Goal: Answer question/provide support

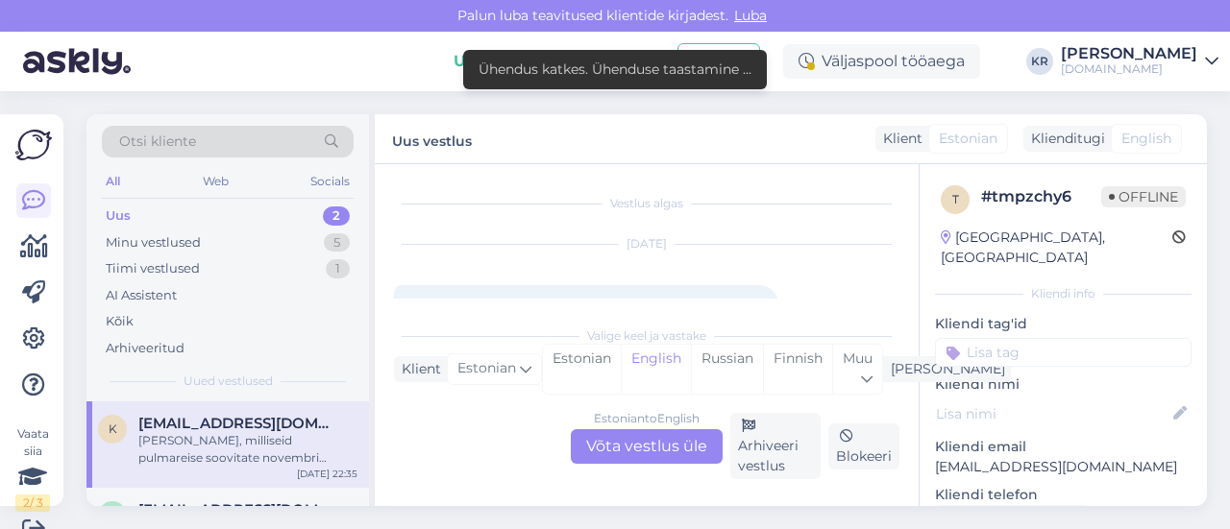
scroll to position [64, 0]
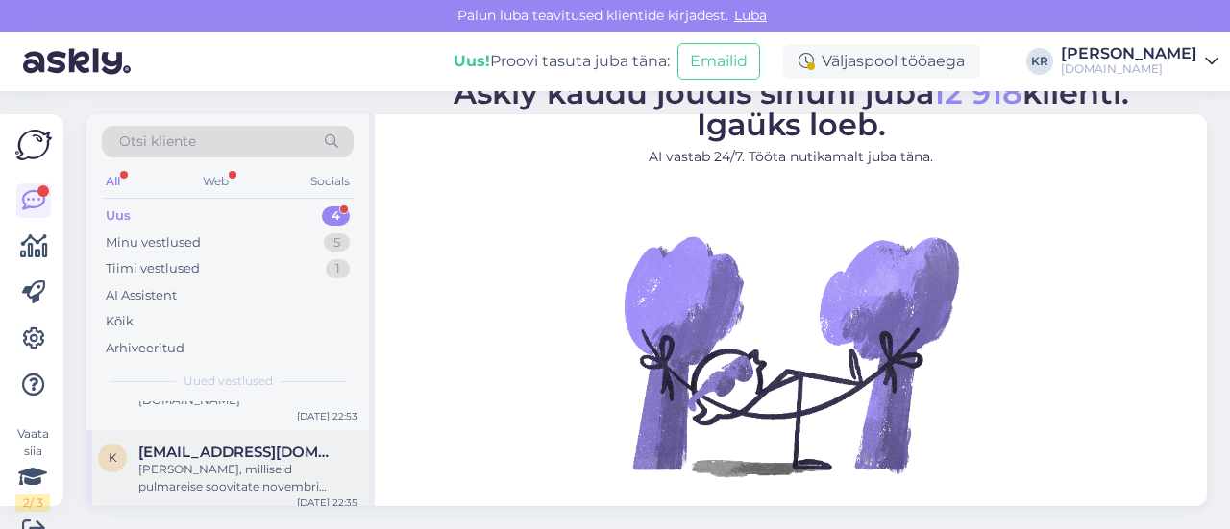
scroll to position [48, 0]
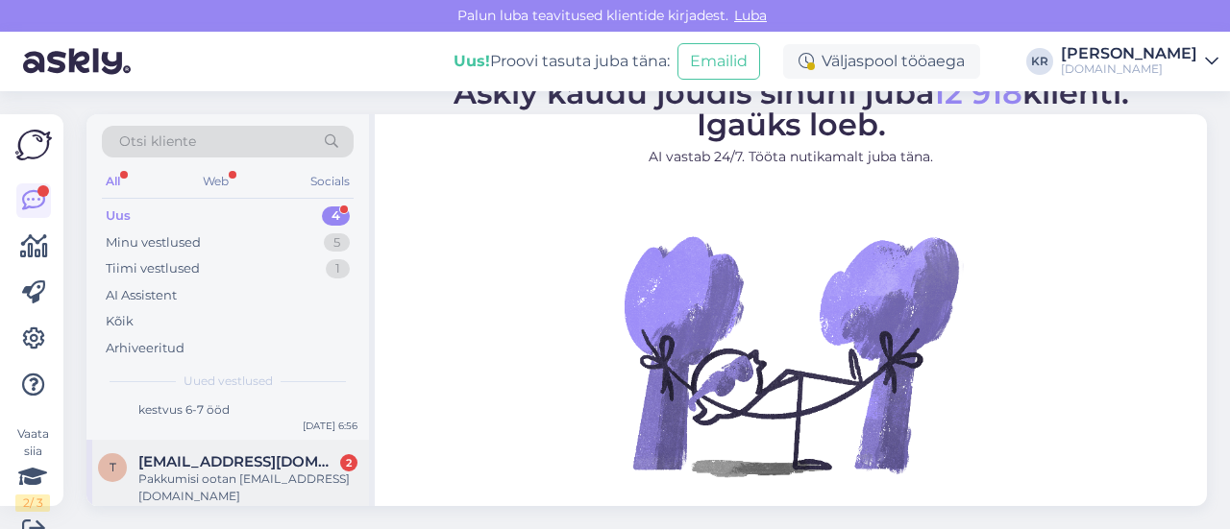
click at [281, 478] on div "Pakkumisi ootan timojaagre@gmail.com" at bounding box center [247, 488] width 219 height 35
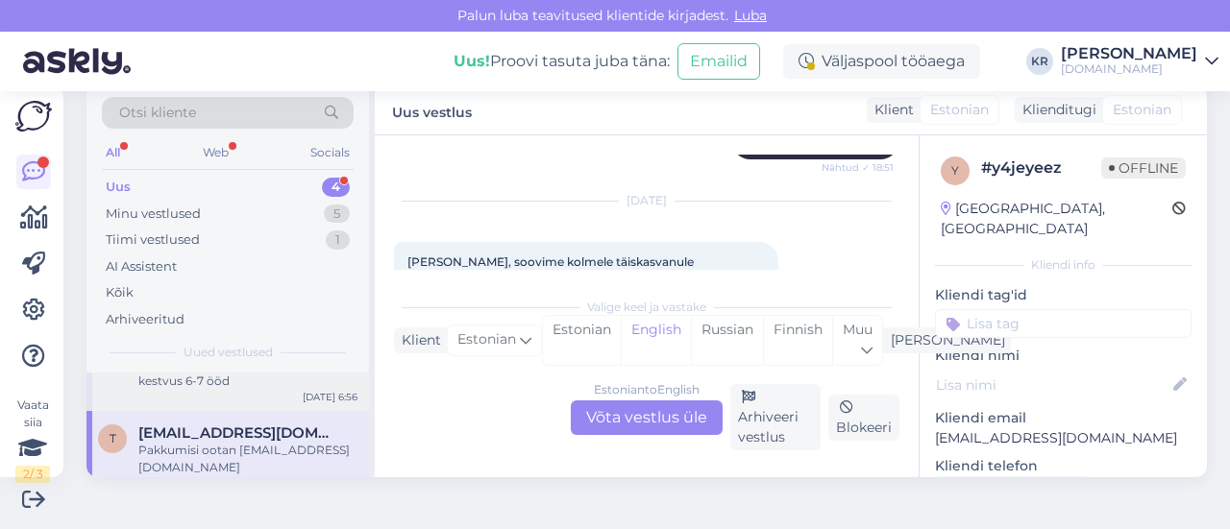
scroll to position [0, 0]
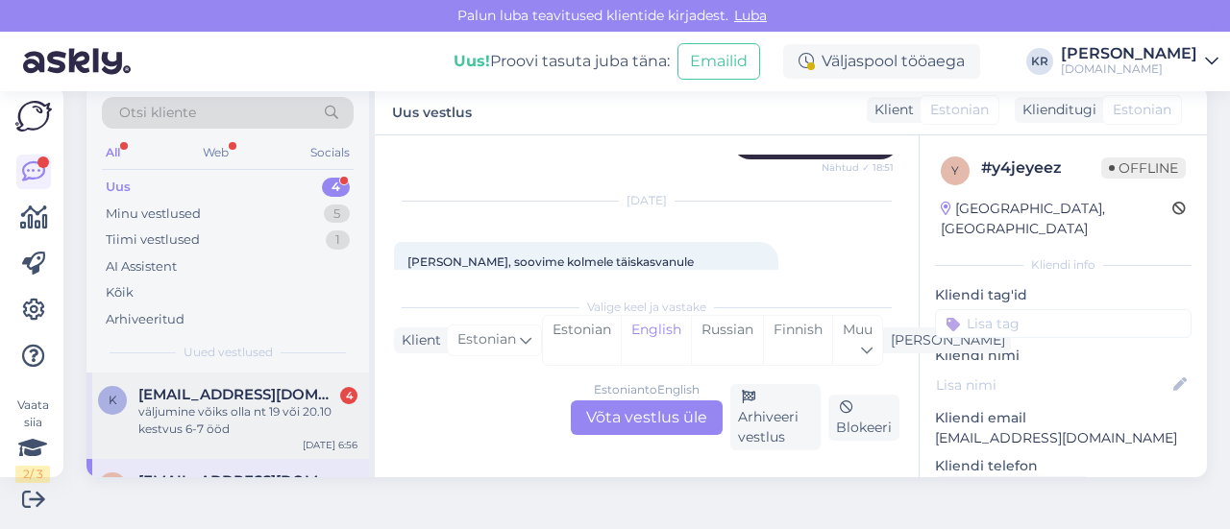
click at [251, 414] on div "väljumine võiks olla nt 19 või 20.10 kestvus 6-7 ööd" at bounding box center [247, 421] width 219 height 35
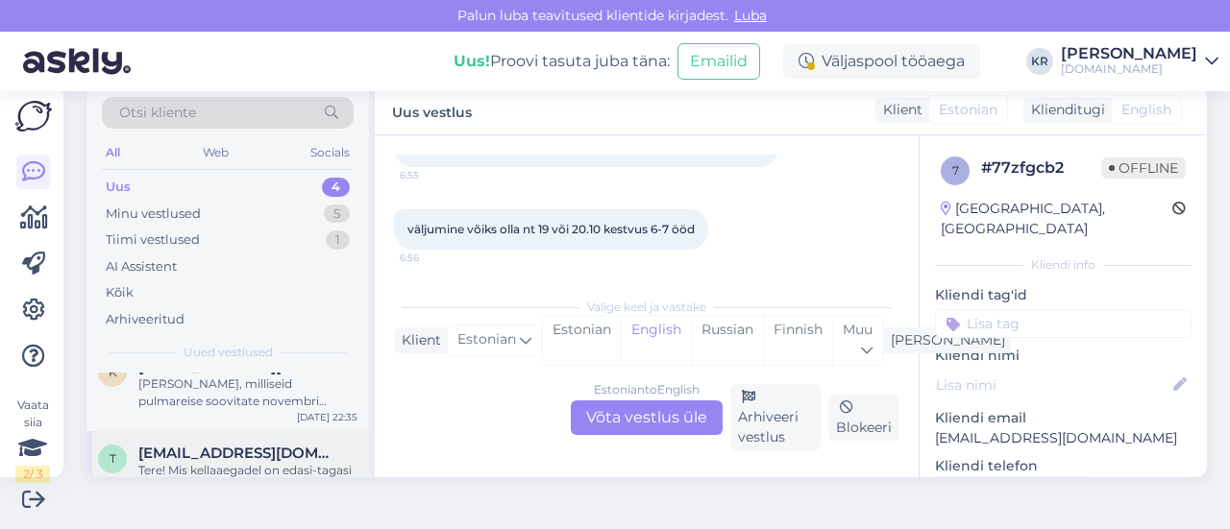
scroll to position [239, 0]
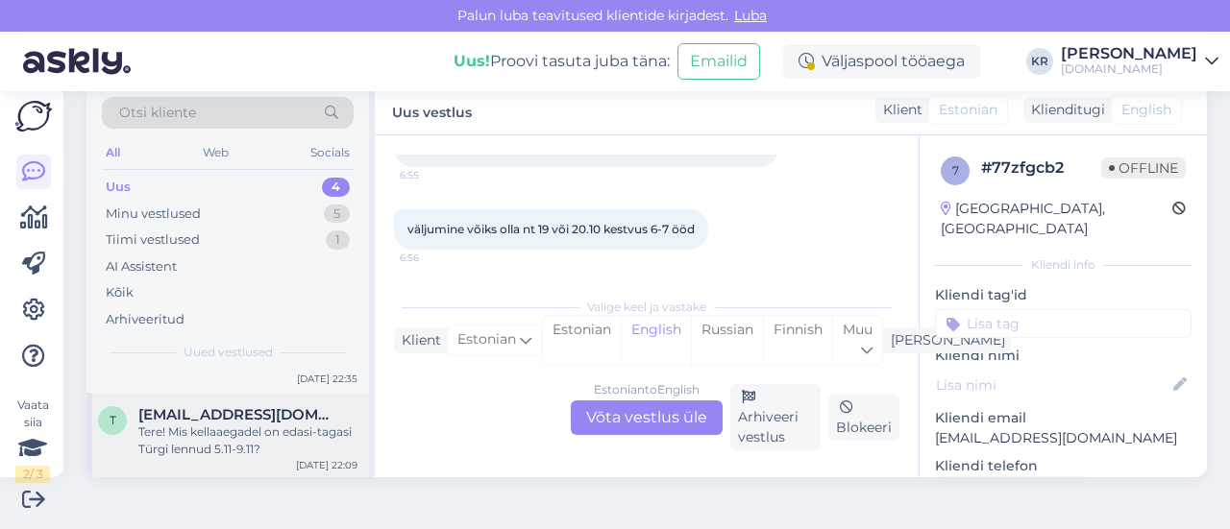
click at [269, 433] on div "Tere! Mis kellaaegadel on edasi-tagasi Türgi lennud 5.11-9.11?" at bounding box center [247, 441] width 219 height 35
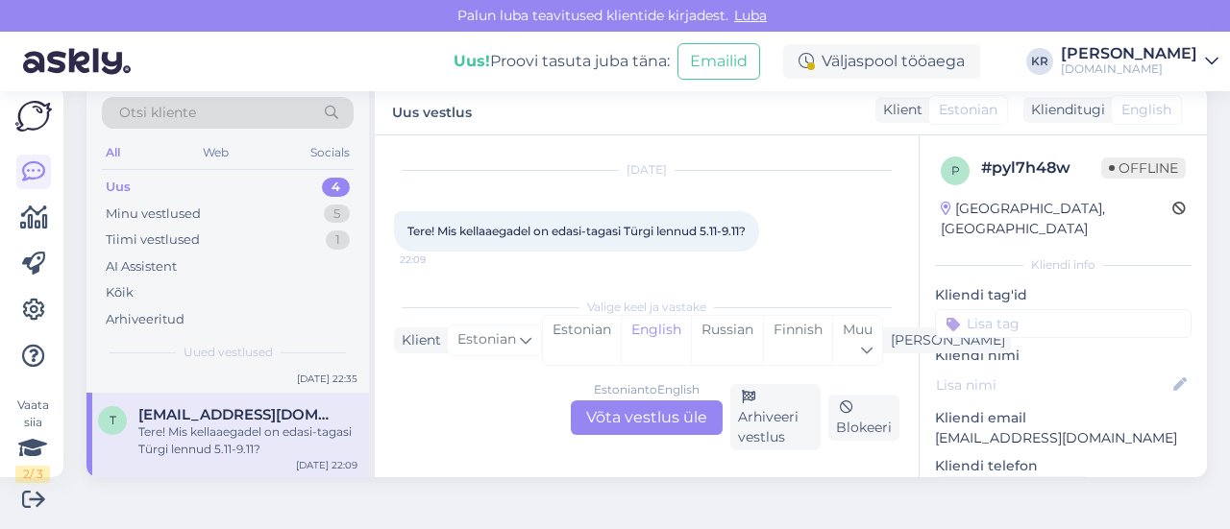
scroll to position [47, 0]
drag, startPoint x: 817, startPoint y: 212, endPoint x: 798, endPoint y: 212, distance: 18.3
click at [806, 211] on div "Oct 6 2025 Tere! Mis kellaaegadel on edasi-tagasi Türgi lennud 5.11-9.11? 22:09" at bounding box center [646, 209] width 505 height 123
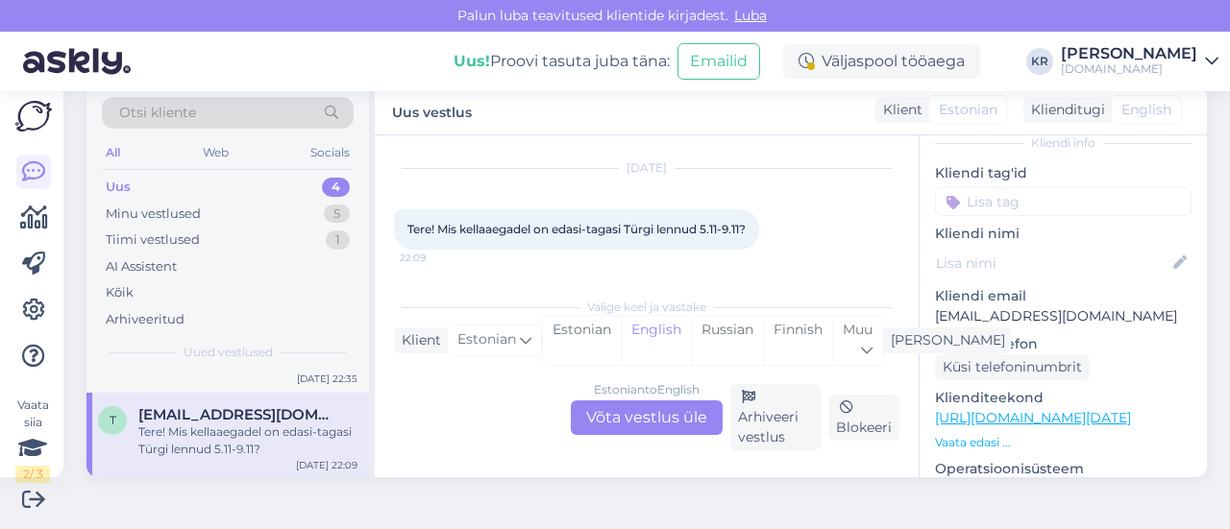
scroll to position [192, 0]
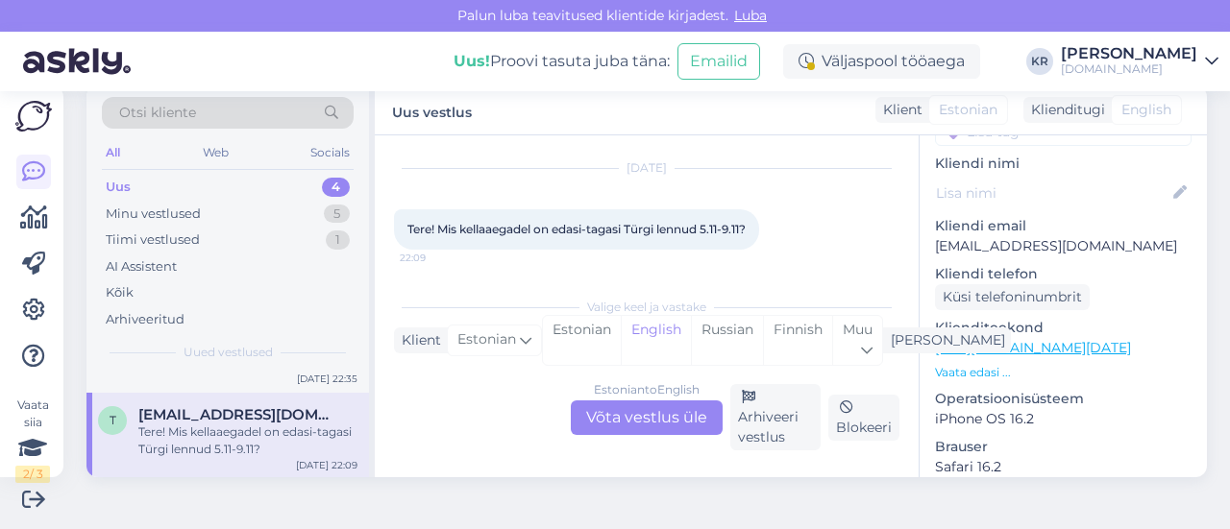
click at [1061, 339] on link "https://tuusik.ee/et/reisiotsing/429004376?0=et&date=2025-11-06&nights=1" at bounding box center [1033, 347] width 196 height 17
click at [624, 416] on div "Estonian to English Võta vestlus üle" at bounding box center [647, 418] width 152 height 35
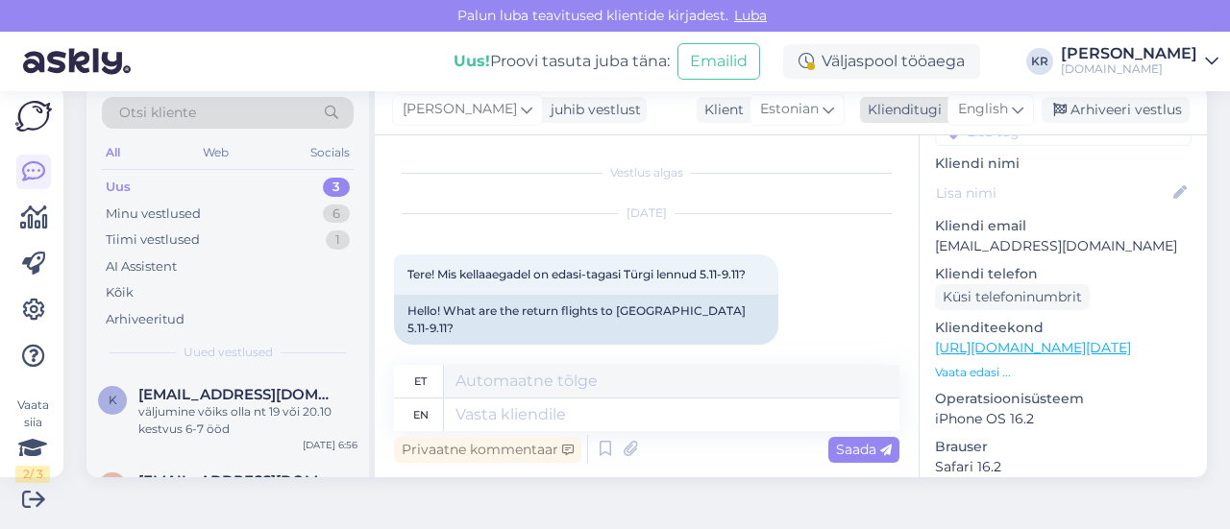
click at [1012, 105] on icon at bounding box center [1018, 109] width 12 height 21
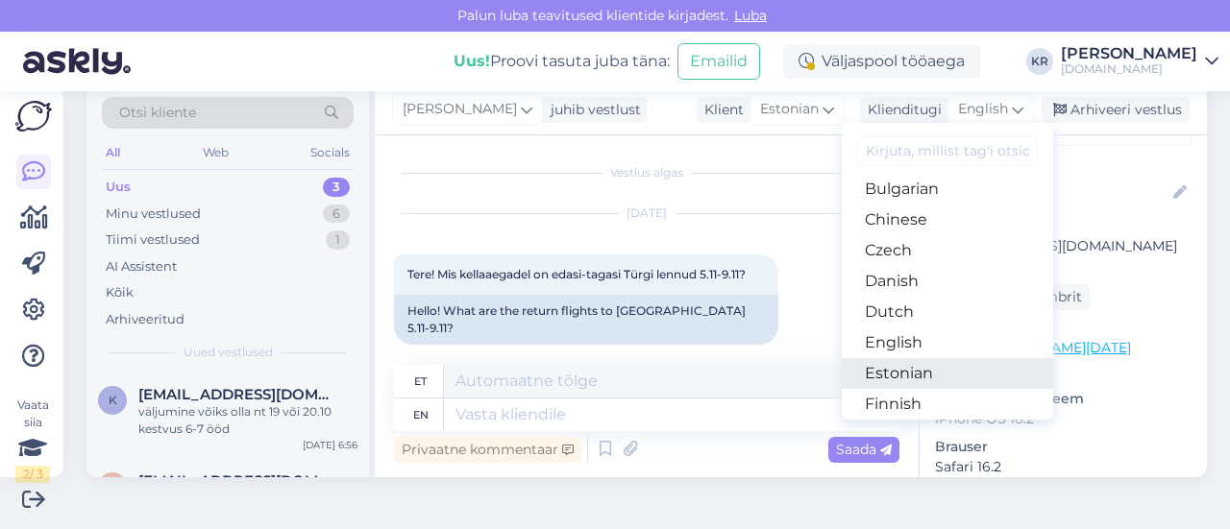
scroll to position [96, 0]
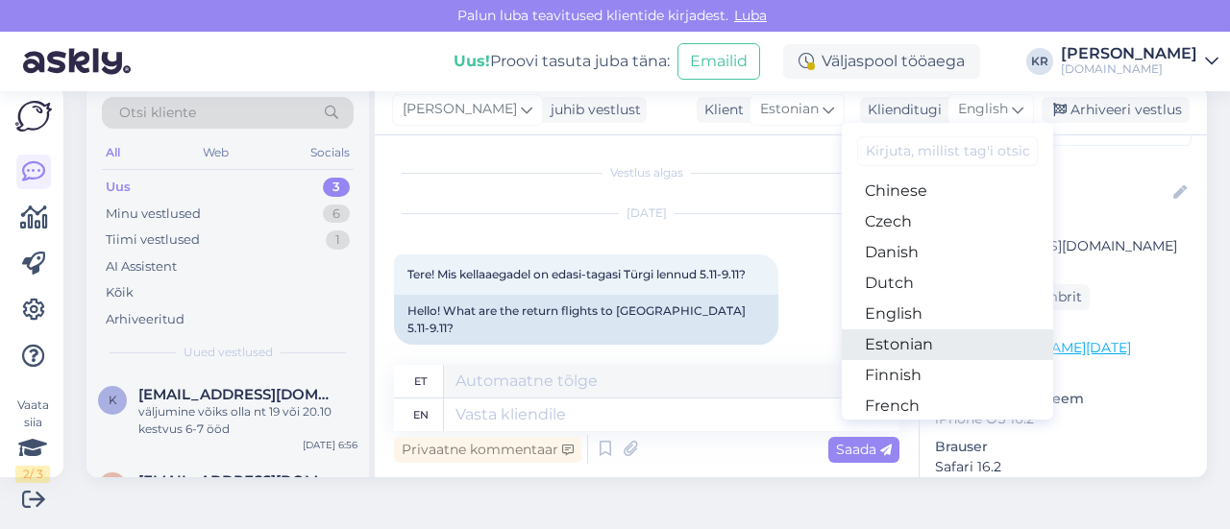
drag, startPoint x: 909, startPoint y: 349, endPoint x: 822, endPoint y: 386, distance: 94.2
click at [909, 348] on link "Estonian" at bounding box center [947, 345] width 211 height 31
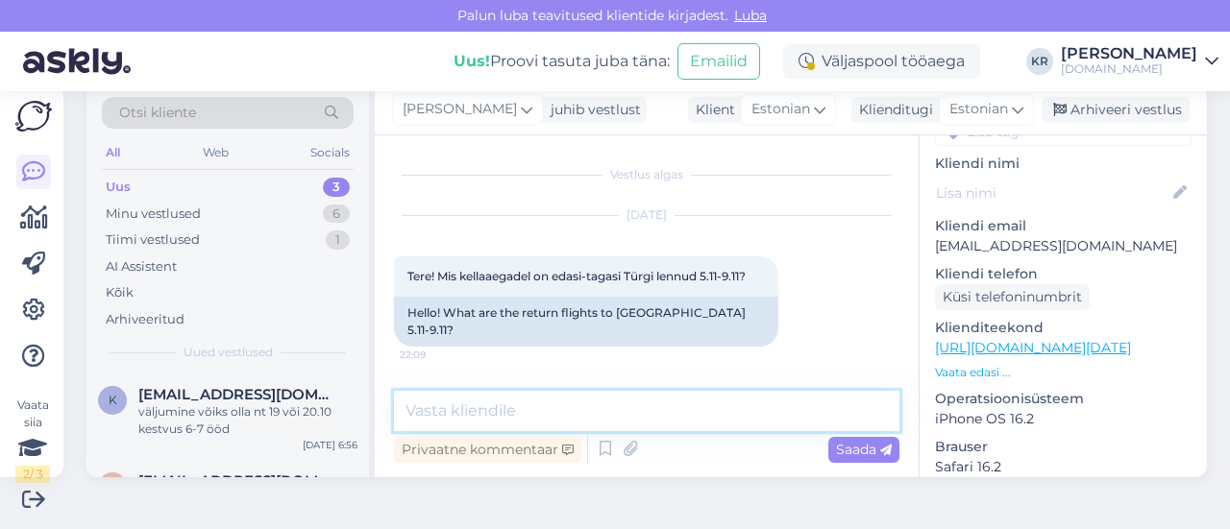
click at [611, 399] on textarea at bounding box center [646, 411] width 505 height 40
type textarea "Tere!"
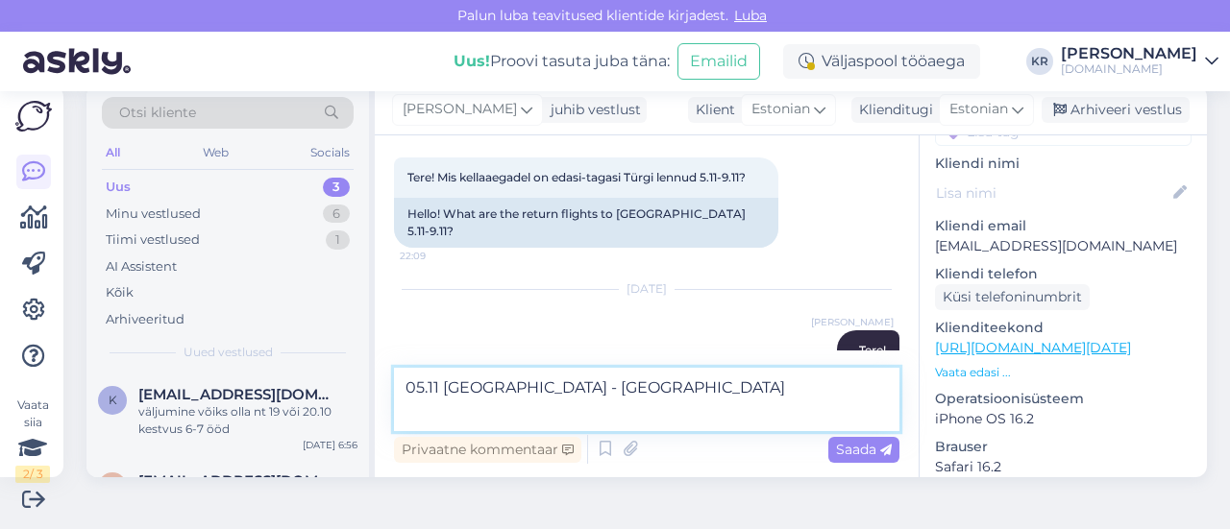
click at [634, 380] on textarea "05.11 Tallinn - Antalya" at bounding box center [646, 399] width 505 height 63
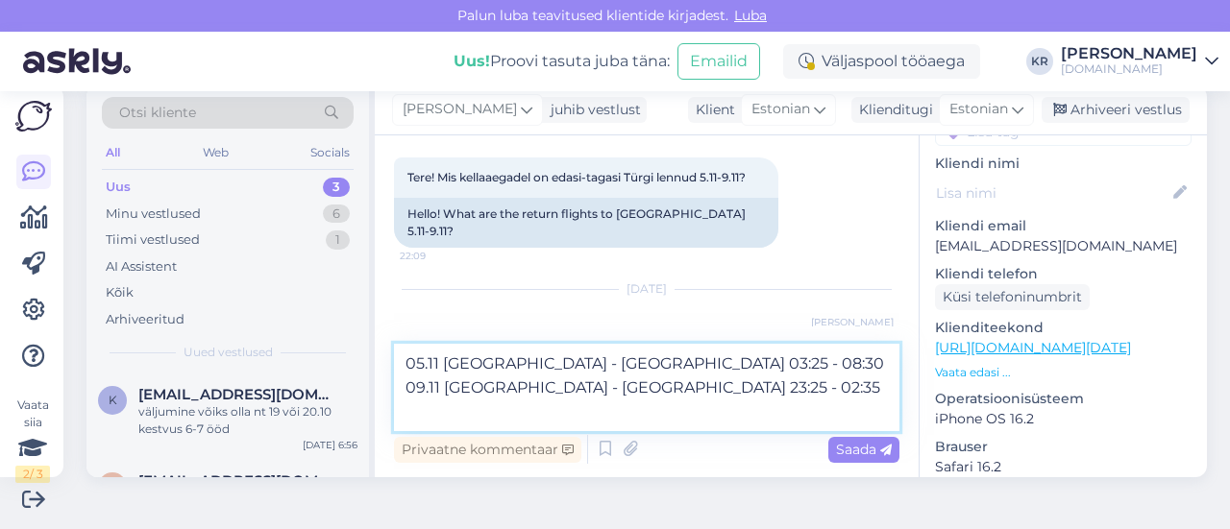
type textarea "05.11 Tallinn - Antalya 03:25 - 08:30 09.11 Antalya - Tallinn 23:25 - 02:35"
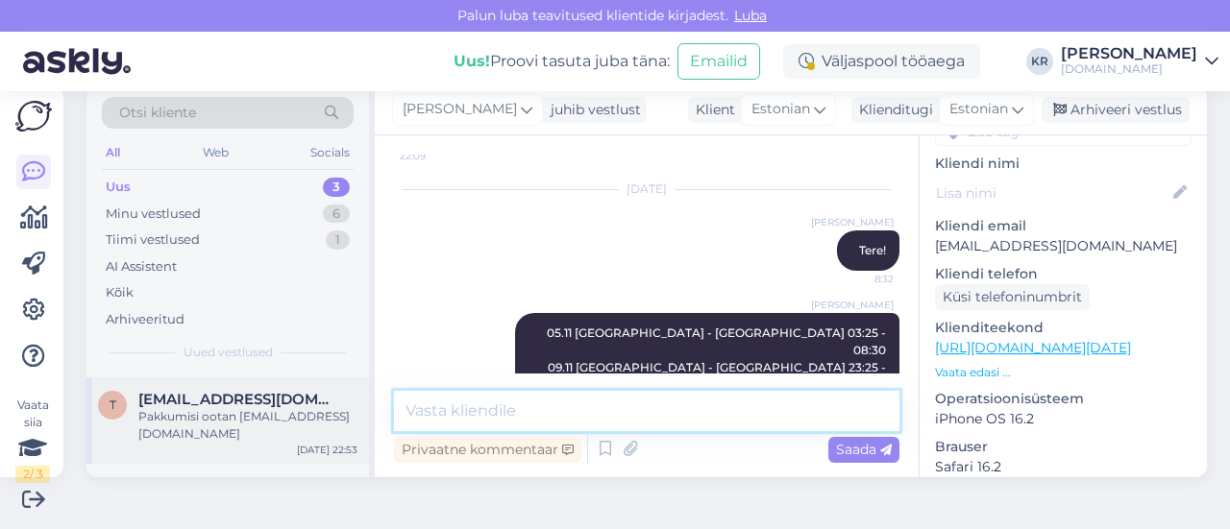
scroll to position [153, 0]
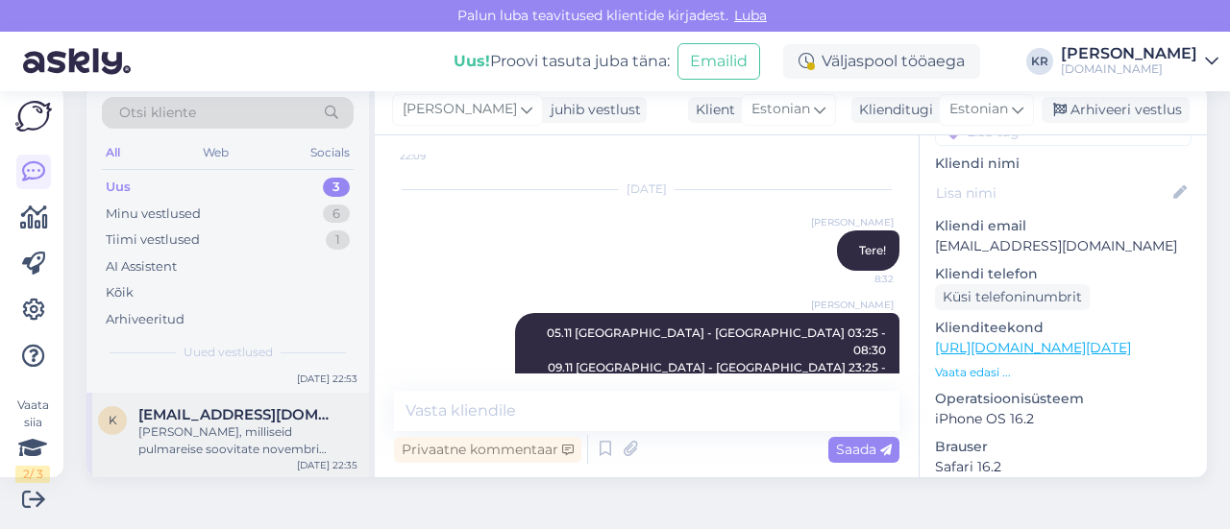
click at [259, 428] on div "[PERSON_NAME], milliseid pulmareise soovitate novembri teiseks pooleks (kuni ka…" at bounding box center [247, 441] width 219 height 35
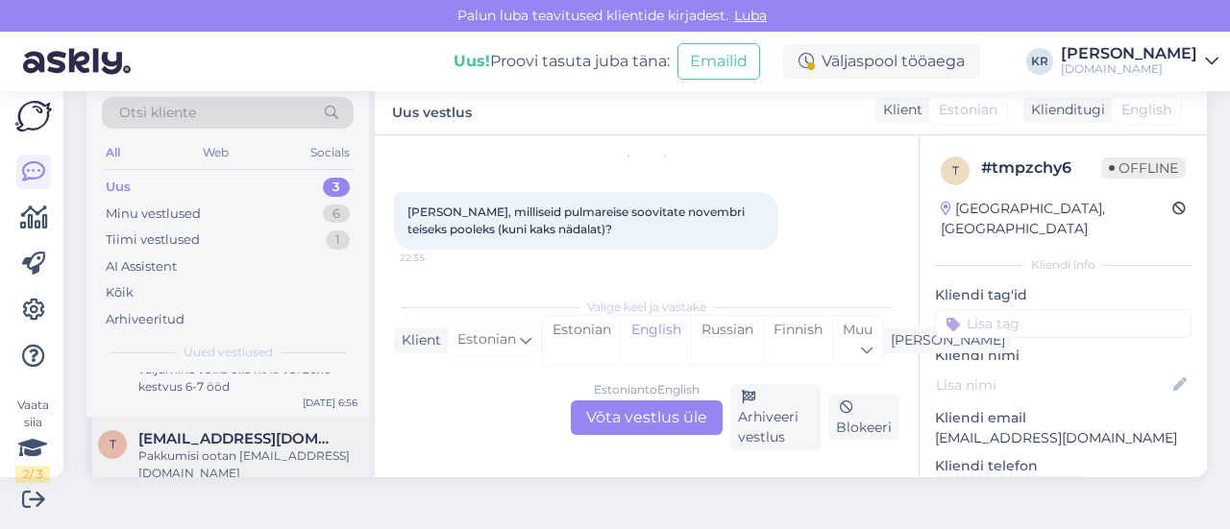
scroll to position [0, 0]
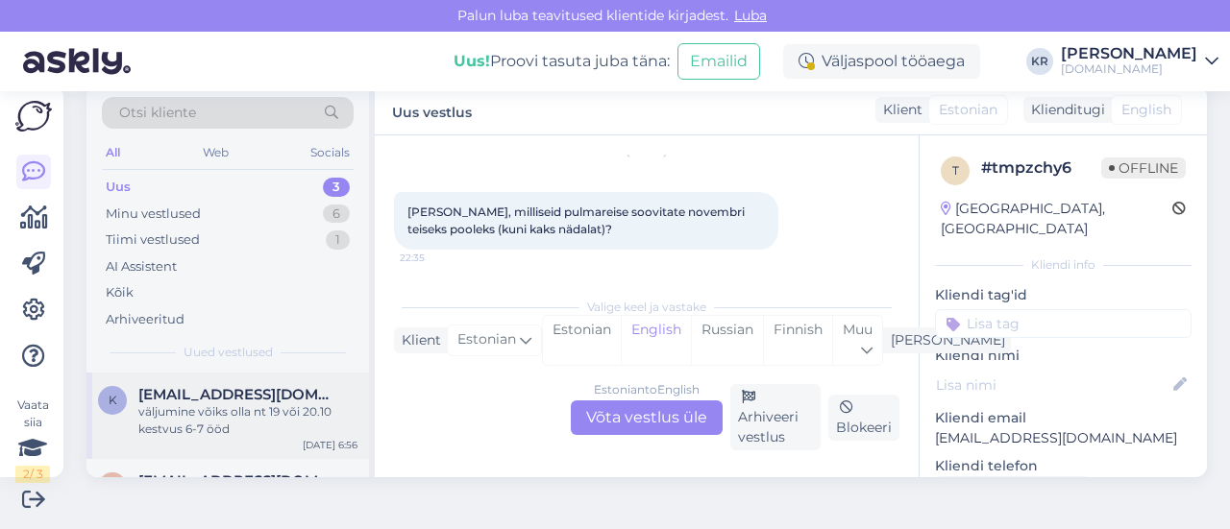
click at [275, 424] on div "väljumine võiks olla nt 19 või 20.10 kestvus 6-7 ööd" at bounding box center [247, 421] width 219 height 35
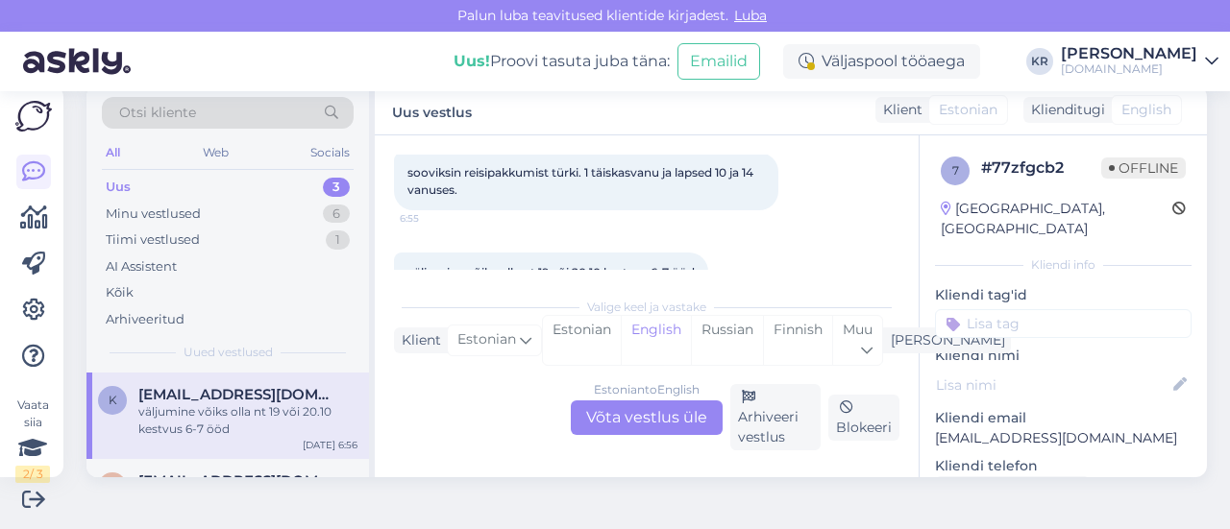
scroll to position [312, 0]
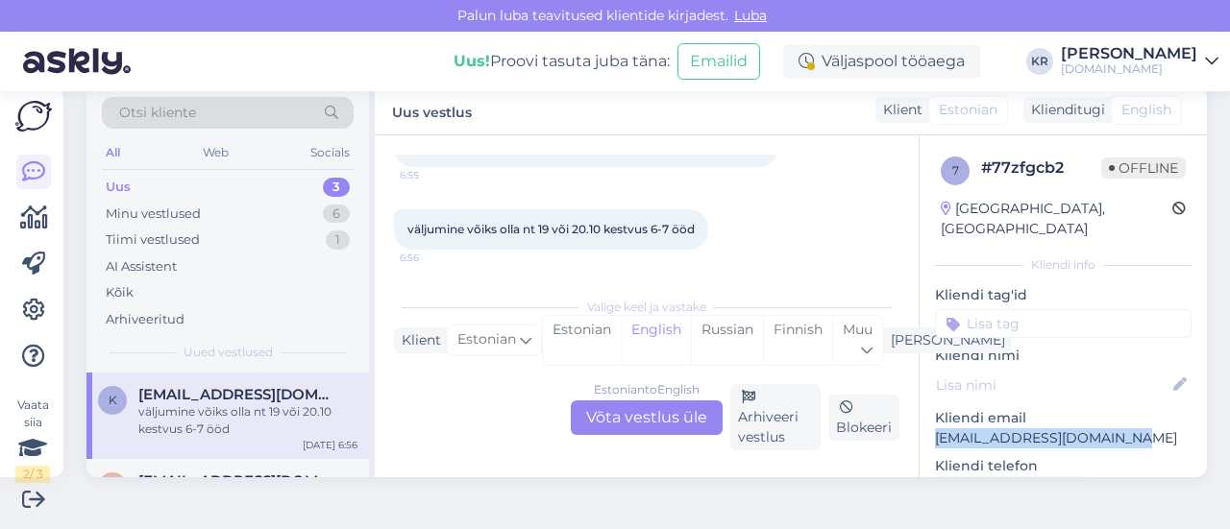
drag, startPoint x: 1101, startPoint y: 420, endPoint x: 914, endPoint y: 412, distance: 187.5
copy p "Kerli.toomi@kohila.edu.ee"
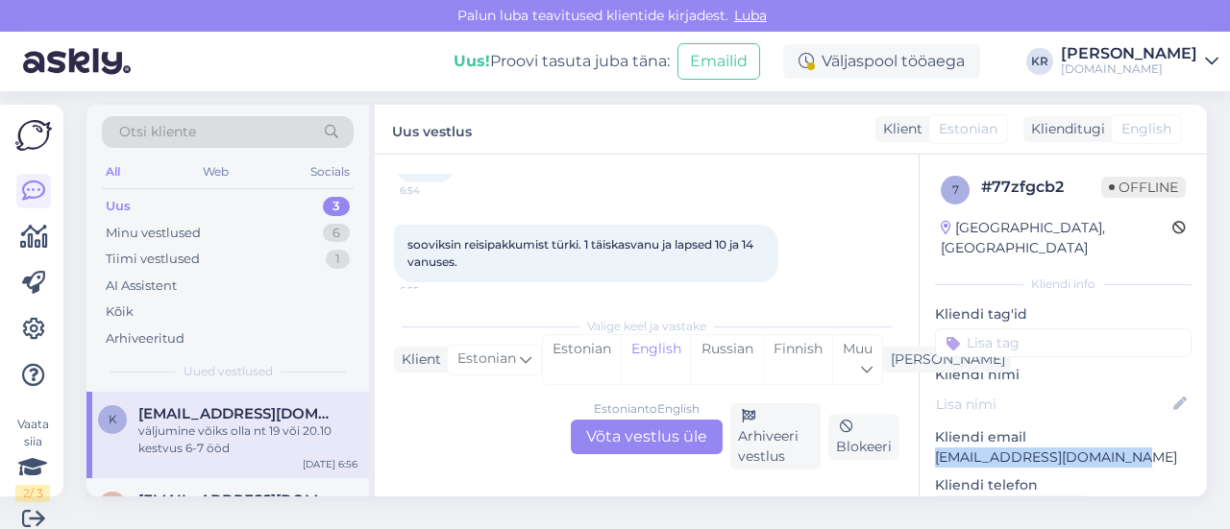
scroll to position [0, 0]
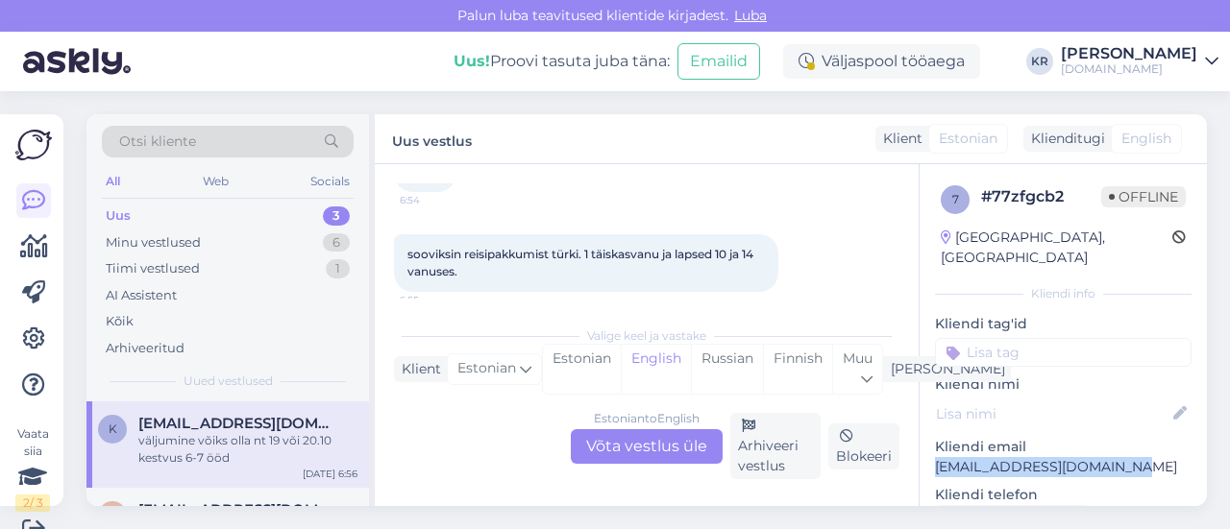
copy p "Kerli.toomi@kohila.edu.ee"
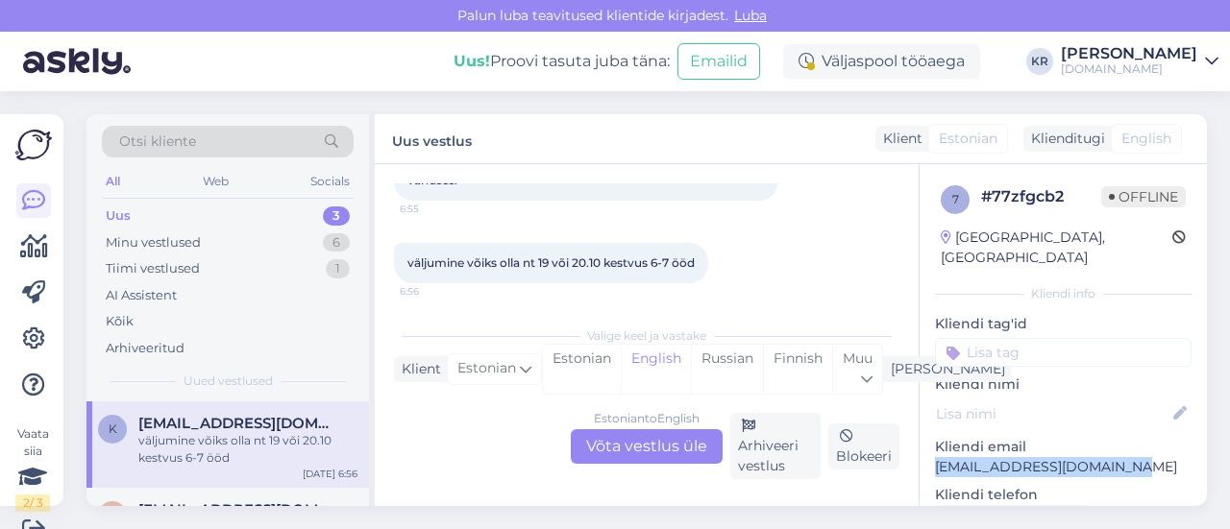
scroll to position [312, 0]
